Goal: Book appointment/travel/reservation

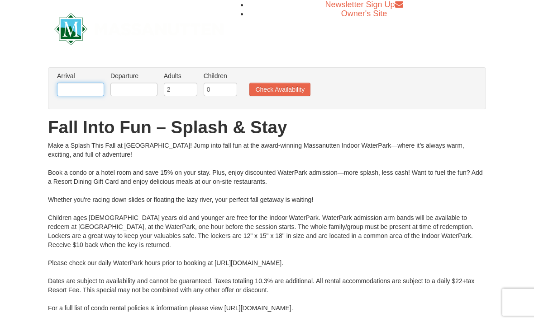
click at [72, 93] on input "text" at bounding box center [80, 90] width 47 height 14
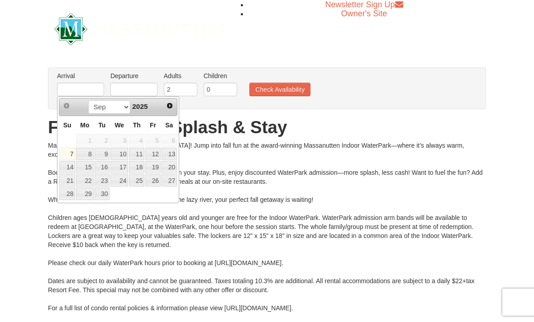
click at [168, 128] on span "Sa" at bounding box center [169, 125] width 8 height 7
click at [166, 124] on span "Sa" at bounding box center [169, 125] width 8 height 7
click at [173, 160] on link "13" at bounding box center [168, 154] width 15 height 13
type input "09/13/2025"
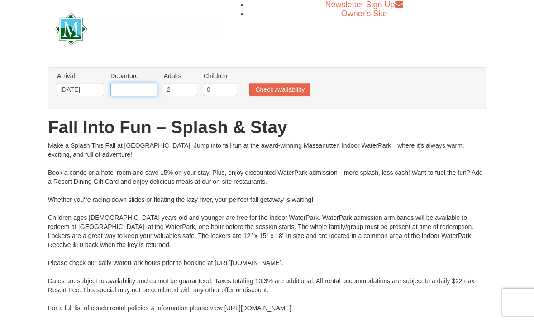
click at [129, 85] on input "text" at bounding box center [133, 90] width 47 height 14
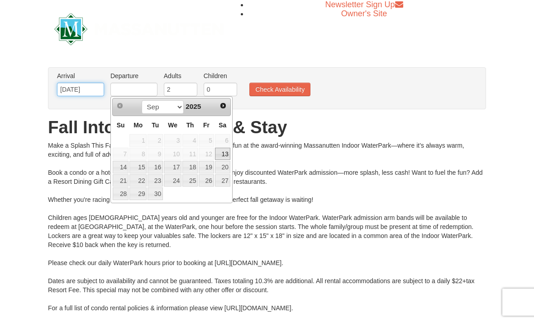
click at [97, 95] on input "09/13/2025" at bounding box center [80, 90] width 47 height 14
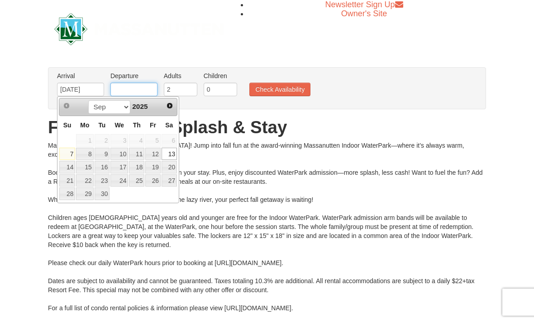
click at [155, 91] on input "text" at bounding box center [133, 90] width 47 height 14
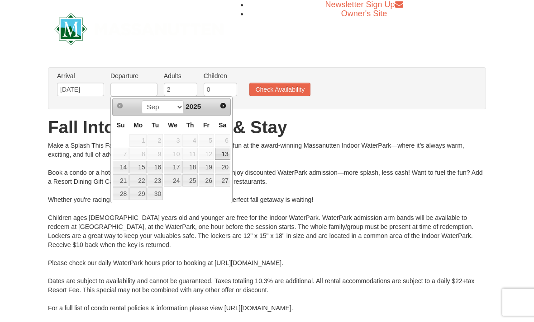
click at [74, 131] on h1 "Fall Into Fun – Splash & Stay" at bounding box center [267, 127] width 438 height 18
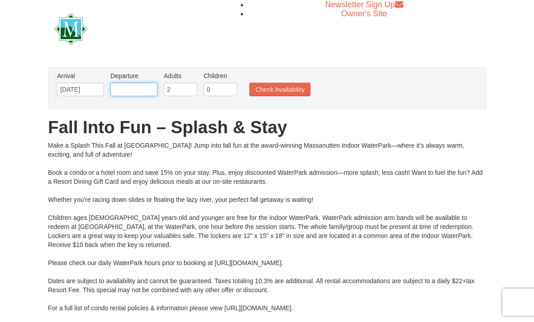
click at [129, 93] on input "text" at bounding box center [133, 90] width 47 height 14
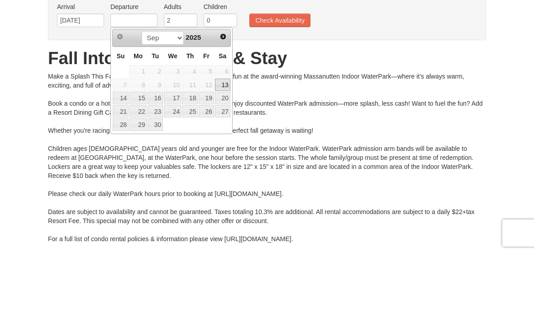
click at [123, 161] on link "14" at bounding box center [121, 167] width 16 height 13
type input "09/14/2025"
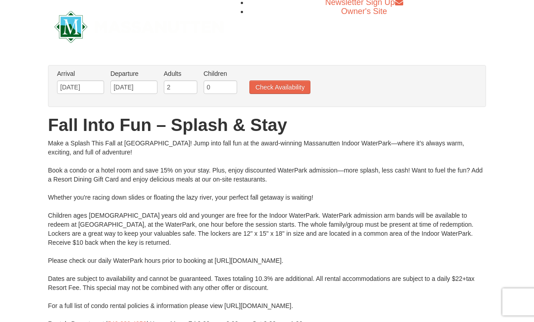
scroll to position [0, 0]
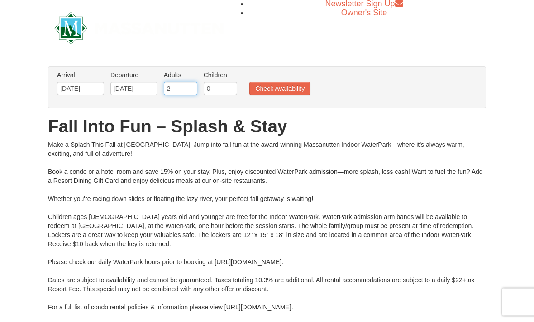
click at [170, 85] on input "2" at bounding box center [180, 89] width 33 height 14
type input "4"
click at [217, 94] on input "0" at bounding box center [219, 89] width 33 height 14
type input "4"
click at [298, 79] on ul "Arrival Please format dates MM/DD/YYYY Please format dates MM/DD/YYYY 09/13/202…" at bounding box center [262, 85] width 415 height 29
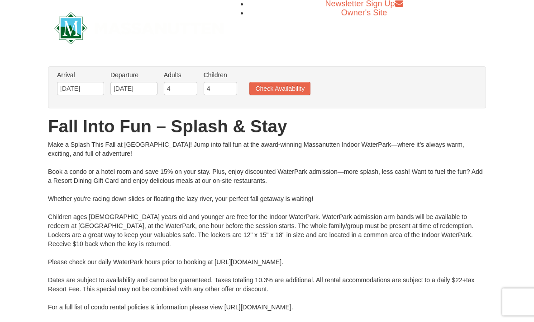
scroll to position [1, 0]
click at [289, 85] on button "Check Availability" at bounding box center [279, 89] width 61 height 14
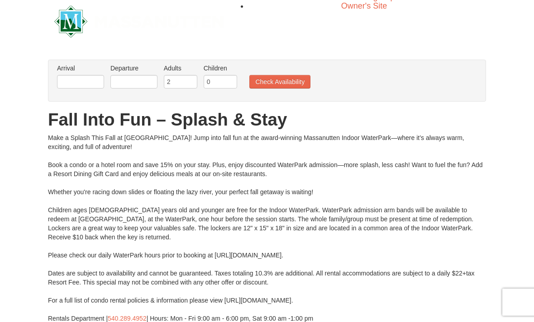
scroll to position [7, 0]
